Goal: Task Accomplishment & Management: Manage account settings

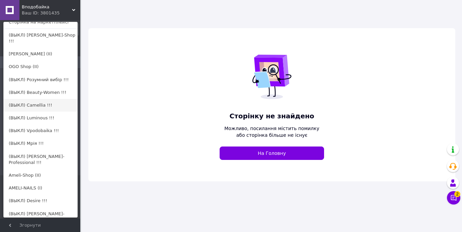
scroll to position [67, 0]
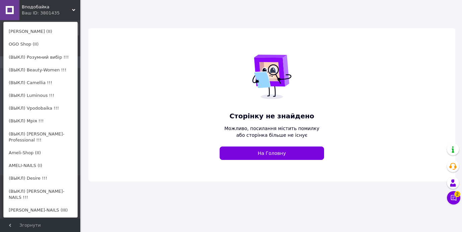
click at [39, 204] on link "[PERSON_NAME]-NAILS (III)" at bounding box center [41, 210] width 74 height 13
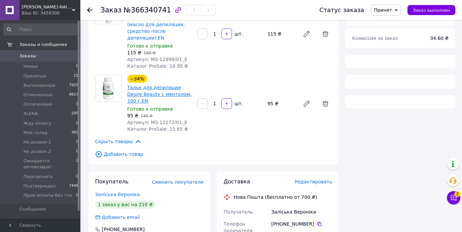
scroll to position [92, 0]
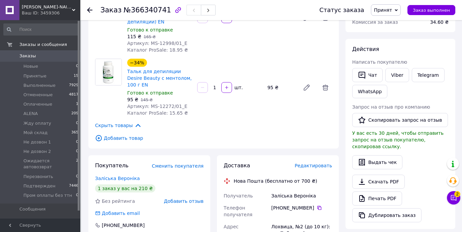
click at [124, 175] on link "Заліська Вероніка" at bounding box center [117, 177] width 45 height 5
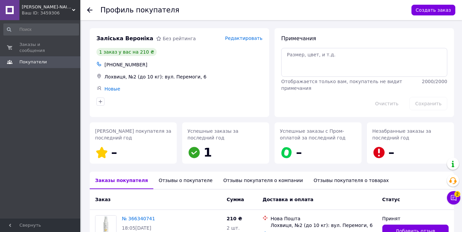
click at [171, 180] on div "Отзывы о покупателе" at bounding box center [185, 179] width 65 height 17
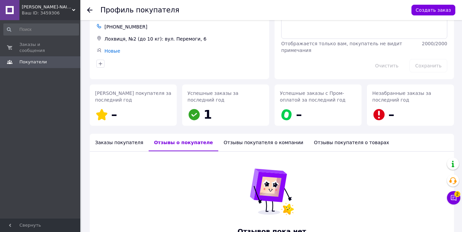
scroll to position [64, 0]
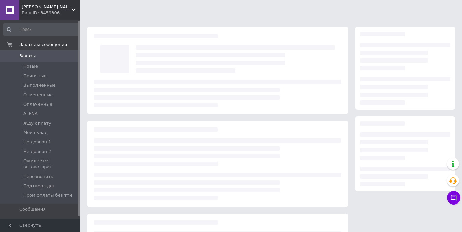
click at [45, 6] on span "[PERSON_NAME]-NAILS (III)" at bounding box center [47, 7] width 50 height 6
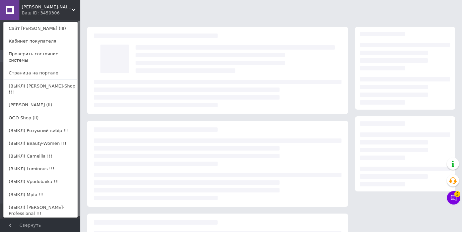
click at [56, 9] on div "EMILY-NAILS (III) Ваш ID: 3459306 Сайт EMILY-NAILS (III) Кабинет покупателя Про…" at bounding box center [40, 10] width 80 height 20
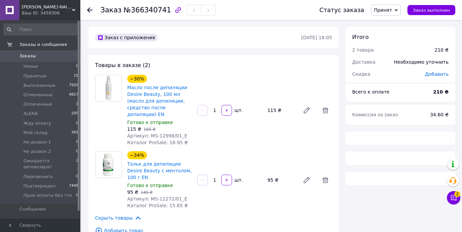
click at [392, 10] on span "Принят" at bounding box center [383, 9] width 18 height 5
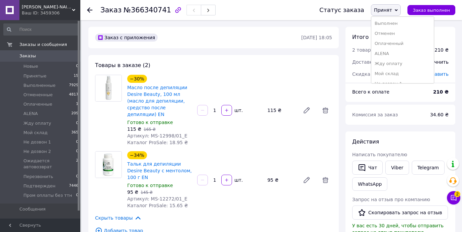
scroll to position [58, 0]
click at [389, 68] on li "Подтвержден" at bounding box center [402, 66] width 63 height 10
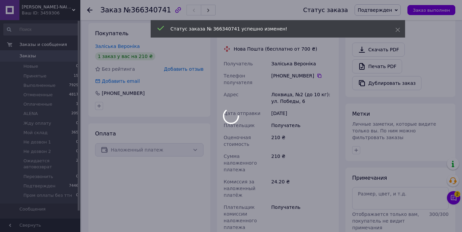
scroll to position [229, 0]
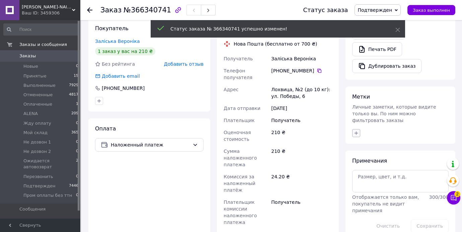
click at [355, 129] on div "Метки Личные заметки, которые видите только вы. По ним можно фильтровать заказы" at bounding box center [401, 114] width 110 height 57
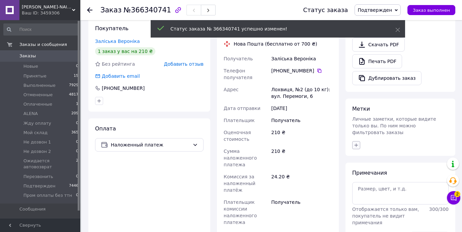
click at [356, 142] on icon "button" at bounding box center [356, 144] width 5 height 5
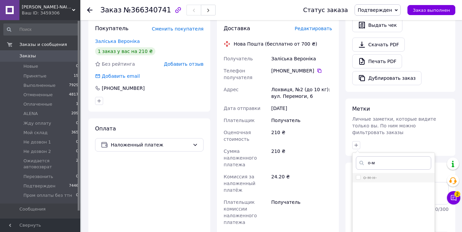
type input "о-м"
click at [357, 175] on input "о-м-н-" at bounding box center [358, 177] width 4 height 4
checkbox input "true"
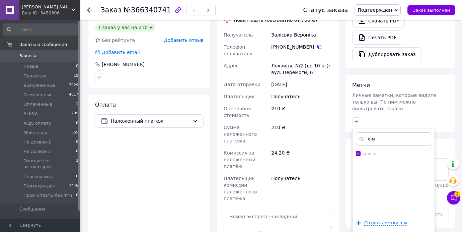
scroll to position [302, 0]
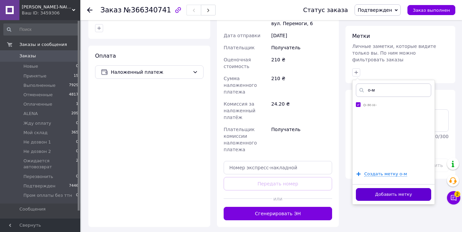
click at [391, 188] on button "Добавить метку" at bounding box center [393, 194] width 75 height 13
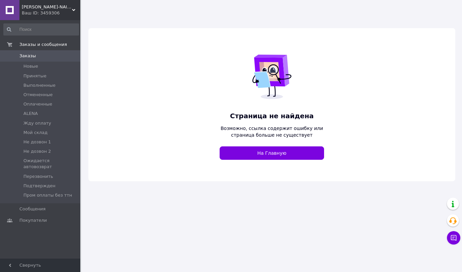
drag, startPoint x: 46, startPoint y: 13, endPoint x: 50, endPoint y: 126, distance: 112.3
click at [46, 13] on div "Ваш ID: 3459306" at bounding box center [51, 13] width 59 height 6
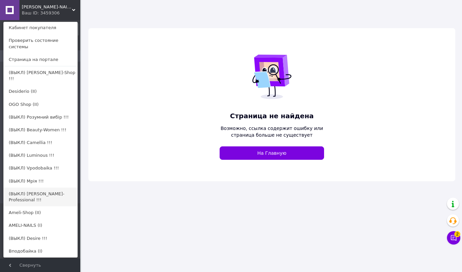
scroll to position [24, 0]
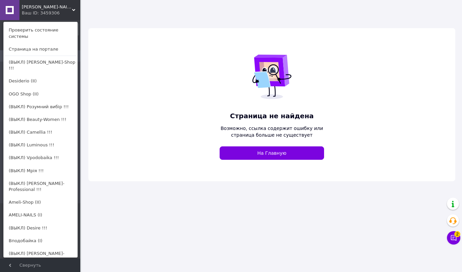
click at [33, 209] on link "AMELI-NAILS (I)" at bounding box center [41, 215] width 74 height 13
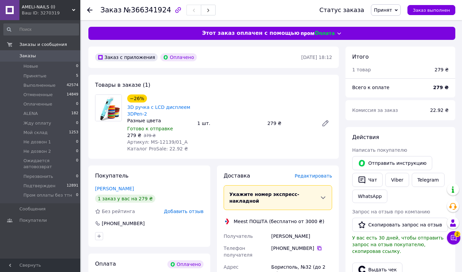
click at [319, 246] on icon at bounding box center [319, 248] width 4 height 4
drag, startPoint x: 262, startPoint y: 231, endPoint x: 317, endPoint y: 227, distance: 55.7
copy div "Получатель Тетяна Ретьман"
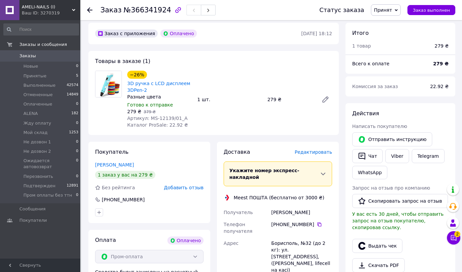
scroll to position [57, 0]
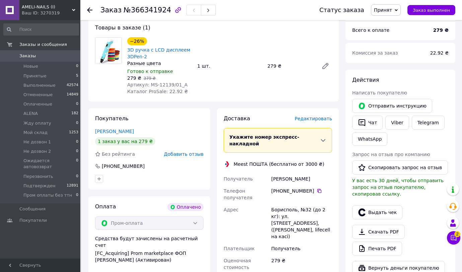
drag, startPoint x: 295, startPoint y: 217, endPoint x: 296, endPoint y: 222, distance: 5.8
click at [296, 222] on div "Борисполь, №32 (до 2 кг): ул. Киевский Шлях, 2/6, (ТРЦ Аеромолл, lifecell на ка…" at bounding box center [302, 223] width 64 height 39
copy div "Борисполь, №32 (до 2 кг): ул. Киевский Шлях, 2/6, (ТРЦ Аеромолл, lifecell на ка…"
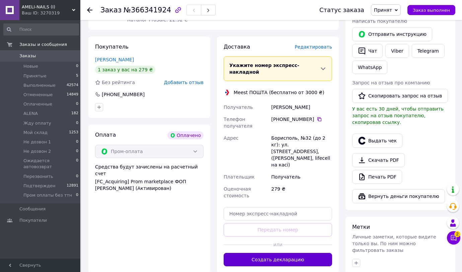
scroll to position [155, 0]
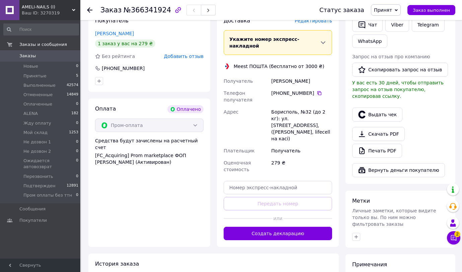
click at [288, 227] on button "Создать декларацию" at bounding box center [278, 233] width 109 height 13
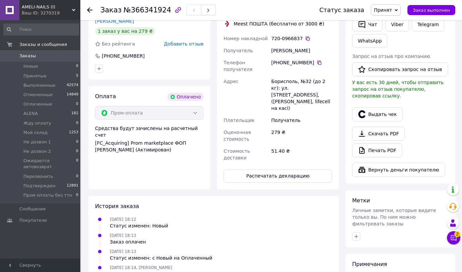
scroll to position [212, 0]
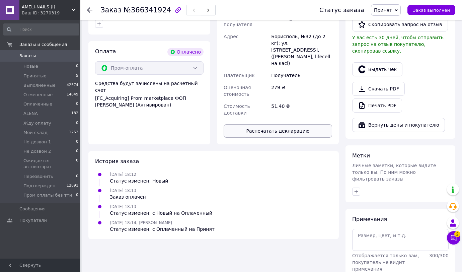
click at [292, 124] on button "Распечатать декларацию" at bounding box center [278, 130] width 109 height 13
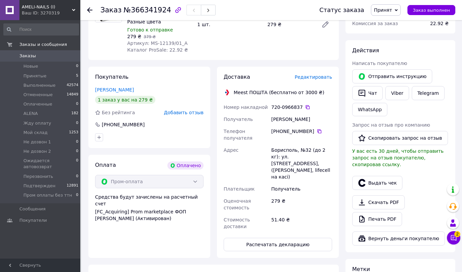
scroll to position [95, 0]
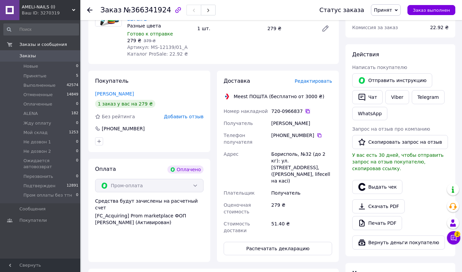
click at [307, 111] on icon at bounding box center [307, 111] width 5 height 5
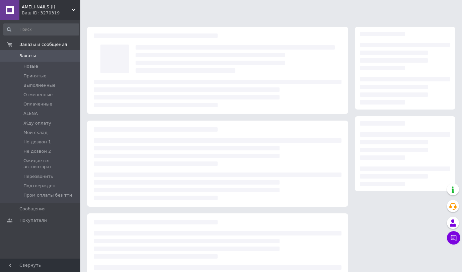
click at [33, 5] on span "AMELI-NAILS (I)" at bounding box center [47, 7] width 50 height 6
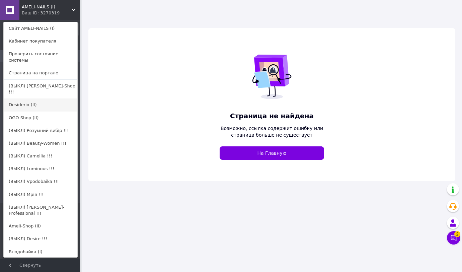
click at [47, 102] on link "Desiderio (II)" at bounding box center [41, 104] width 74 height 13
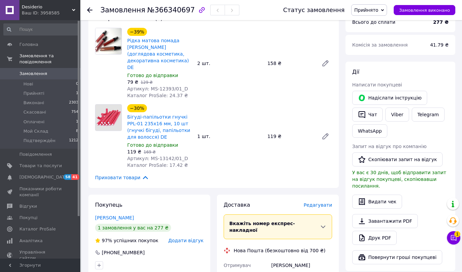
scroll to position [104, 0]
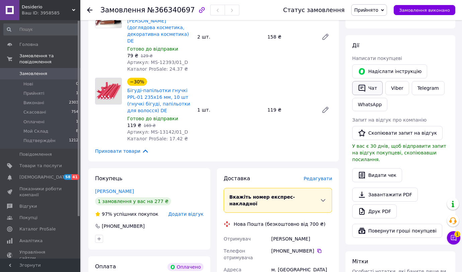
click at [371, 91] on button "Чат" at bounding box center [367, 88] width 30 height 14
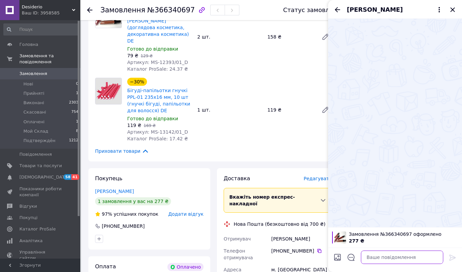
click at [367, 256] on textarea at bounding box center [402, 256] width 82 height 13
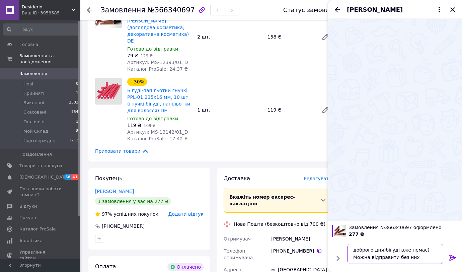
type textarea "доброго дня)бігуді вже немає( Можна відправити без них?"
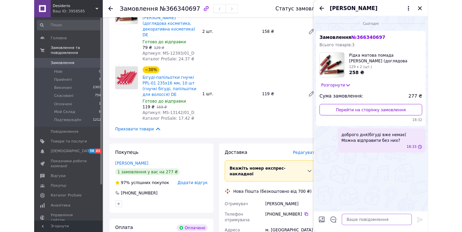
scroll to position [0, 0]
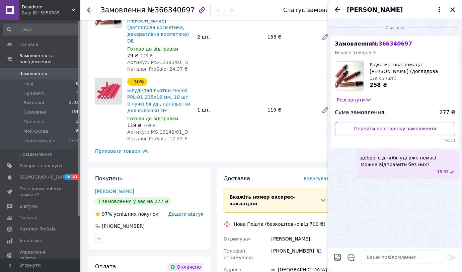
click at [452, 8] on icon "Закрити" at bounding box center [453, 10] width 8 height 8
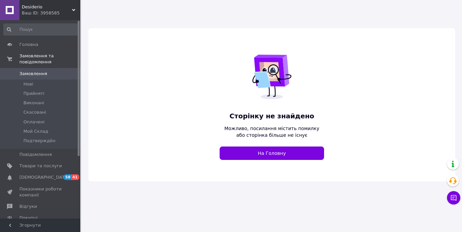
click at [33, 11] on div "Ваш ID: 3958585" at bounding box center [51, 13] width 59 height 6
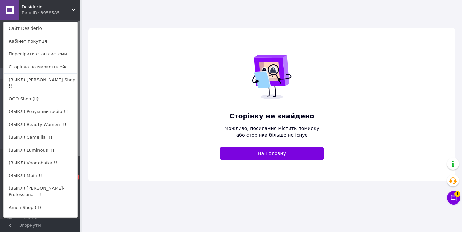
drag, startPoint x: 41, startPoint y: 197, endPoint x: 72, endPoint y: 170, distance: 40.6
click at [41, 201] on link "Ameli-Shop (II)" at bounding box center [41, 207] width 74 height 13
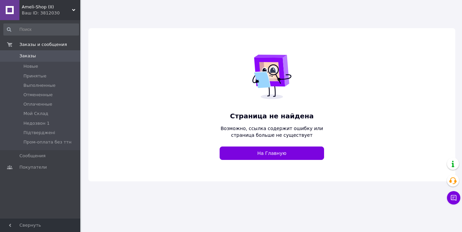
click at [37, 15] on div "Ваш ID: 3812030" at bounding box center [51, 13] width 59 height 6
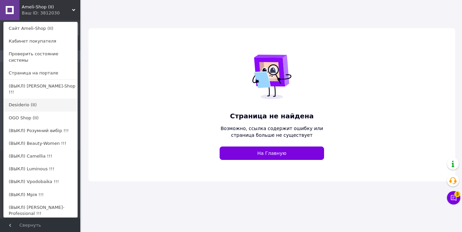
click at [31, 102] on link "Desiderio (II)" at bounding box center [41, 104] width 74 height 13
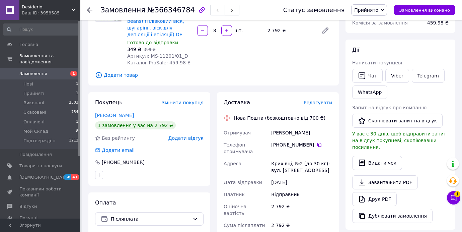
scroll to position [86, 0]
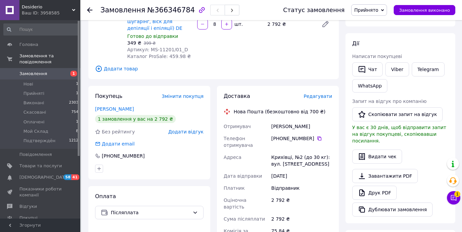
click at [105, 110] on link "Лущак Марія" at bounding box center [114, 108] width 39 height 5
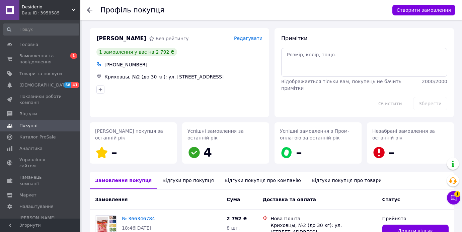
click at [202, 187] on div "Відгуки про покупця" at bounding box center [188, 179] width 62 height 17
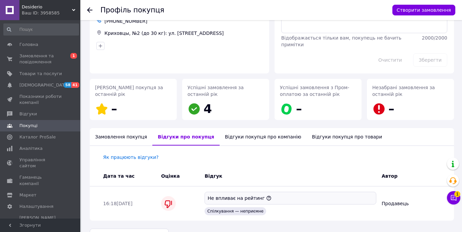
scroll to position [62, 0]
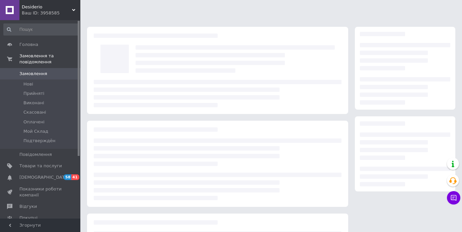
click at [42, 9] on span "Desiderio" at bounding box center [47, 7] width 50 height 6
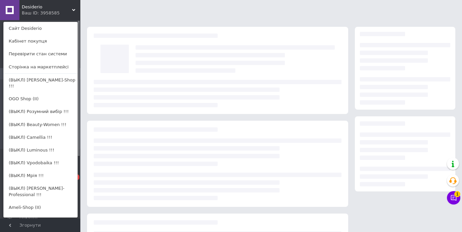
click at [62, 11] on div "Desiderio Ваш ID: 3958585 Сайт [PERSON_NAME] покупця Перевірити стан системи Ст…" at bounding box center [40, 10] width 80 height 20
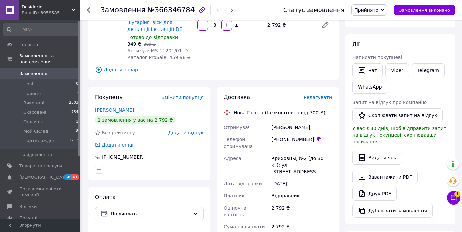
scroll to position [99, 0]
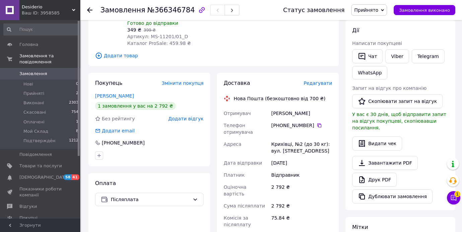
click at [116, 94] on link "[PERSON_NAME]" at bounding box center [114, 95] width 39 height 5
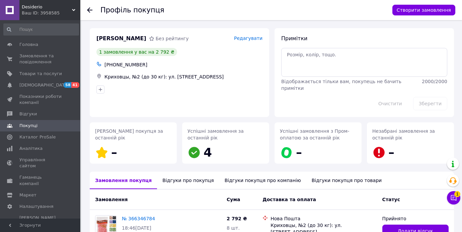
click at [176, 186] on div "Відгуки про покупця" at bounding box center [188, 179] width 62 height 17
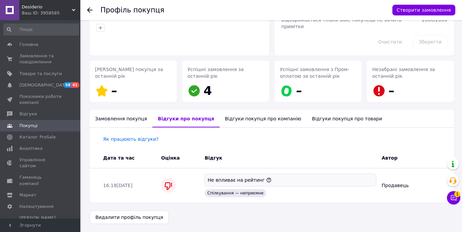
scroll to position [62, 0]
